Goal: Task Accomplishment & Management: Use online tool/utility

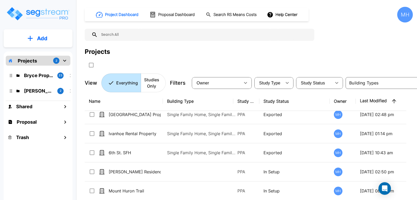
scroll to position [26, 0]
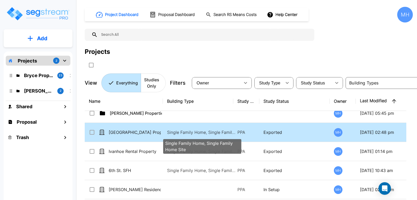
click at [185, 131] on p "Single Family Home, Single Family Home Site" at bounding box center [202, 132] width 70 height 6
checkbox input "true"
click at [185, 131] on p "Single Family Home, Single Family Home Site" at bounding box center [202, 132] width 70 height 6
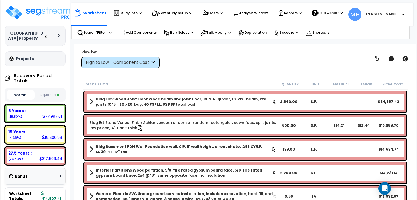
click at [154, 62] on icon at bounding box center [154, 62] width 4 height 6
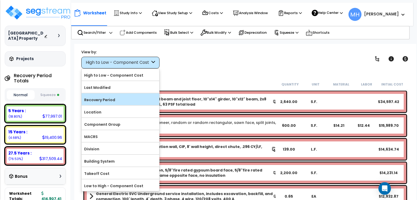
click at [99, 99] on label "Recovery Period" at bounding box center [121, 100] width 78 height 8
click at [0, 0] on input "Recovery Period" at bounding box center [0, 0] width 0 height 0
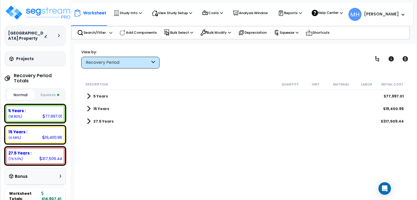
click at [101, 95] on b "5 Years" at bounding box center [100, 95] width 15 height 5
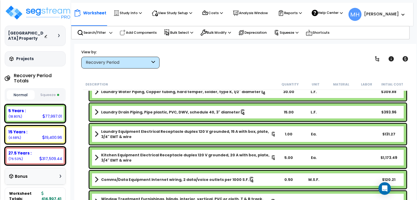
scroll to position [965, 0]
